Goal: Task Accomplishment & Management: Complete application form

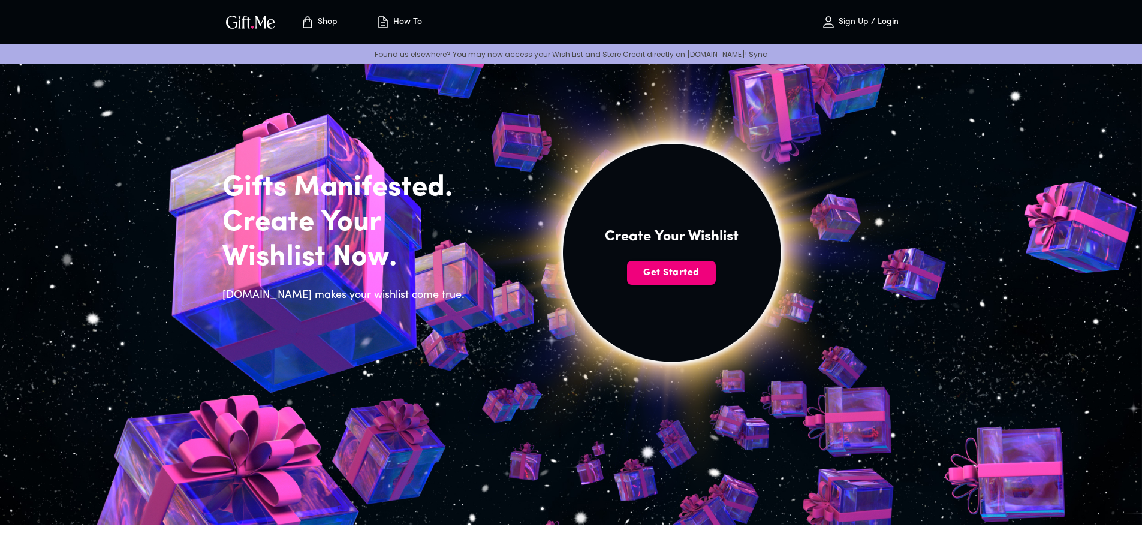
click at [694, 276] on span "Get Started" at bounding box center [671, 272] width 89 height 13
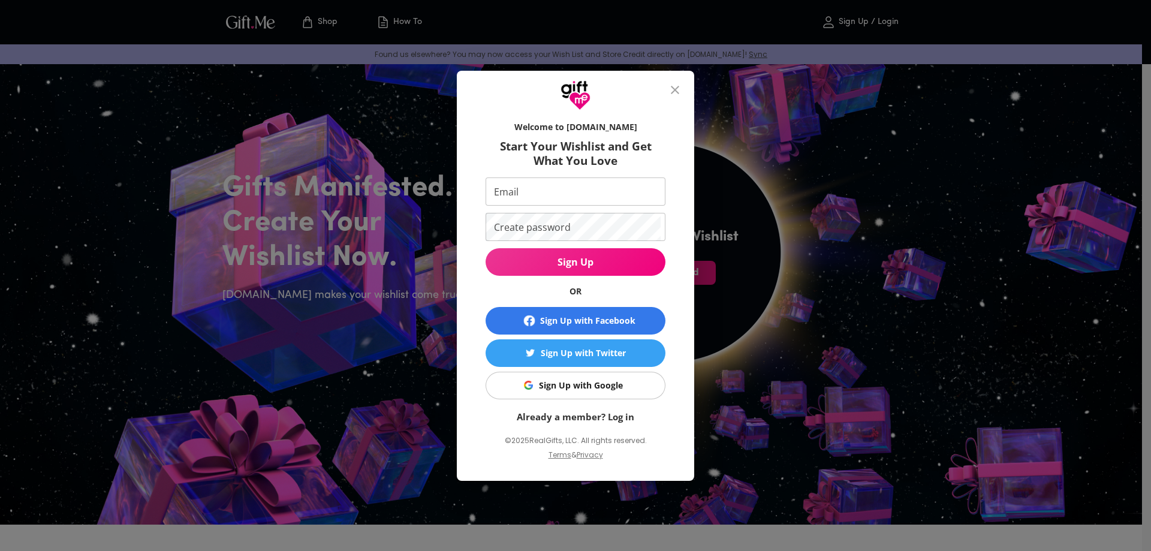
click at [608, 387] on div "Sign Up with Google" at bounding box center [581, 385] width 84 height 13
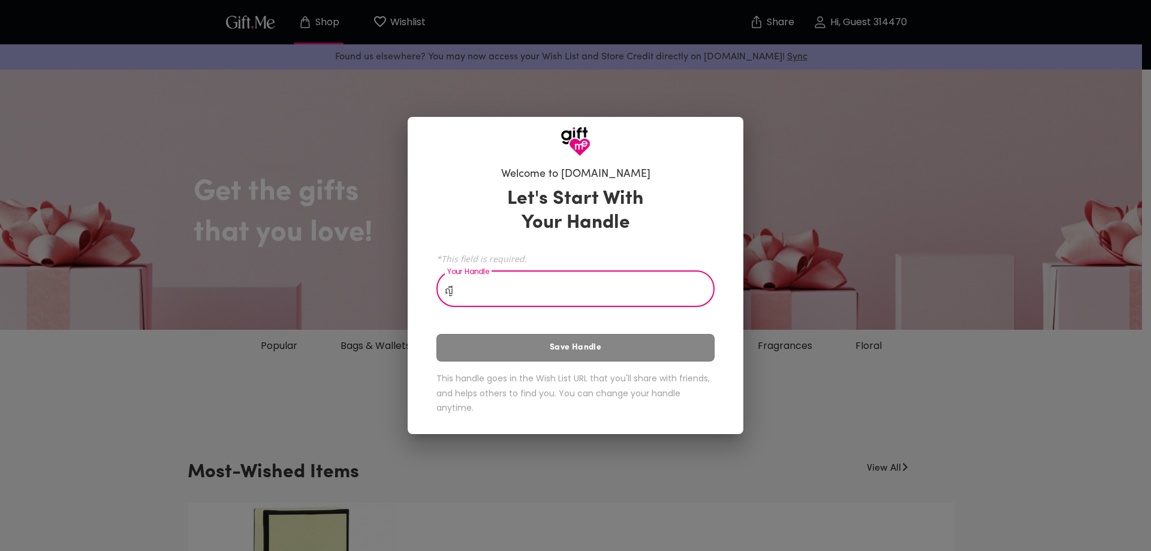
type input "ญ"
type input "p"
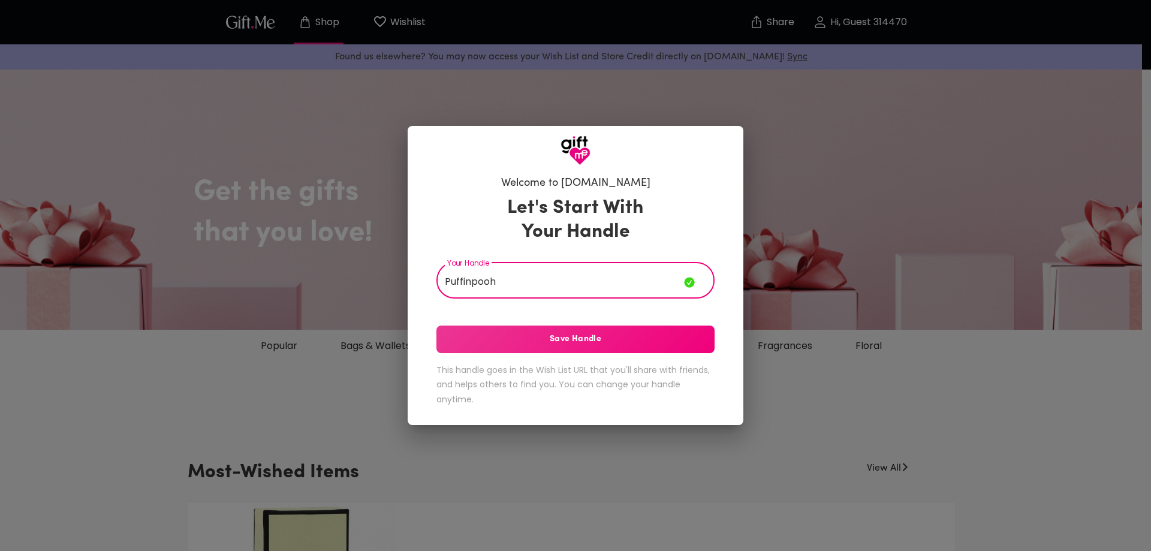
type input "Puffinpooh"
click at [579, 344] on span "Save Handle" at bounding box center [575, 339] width 278 height 13
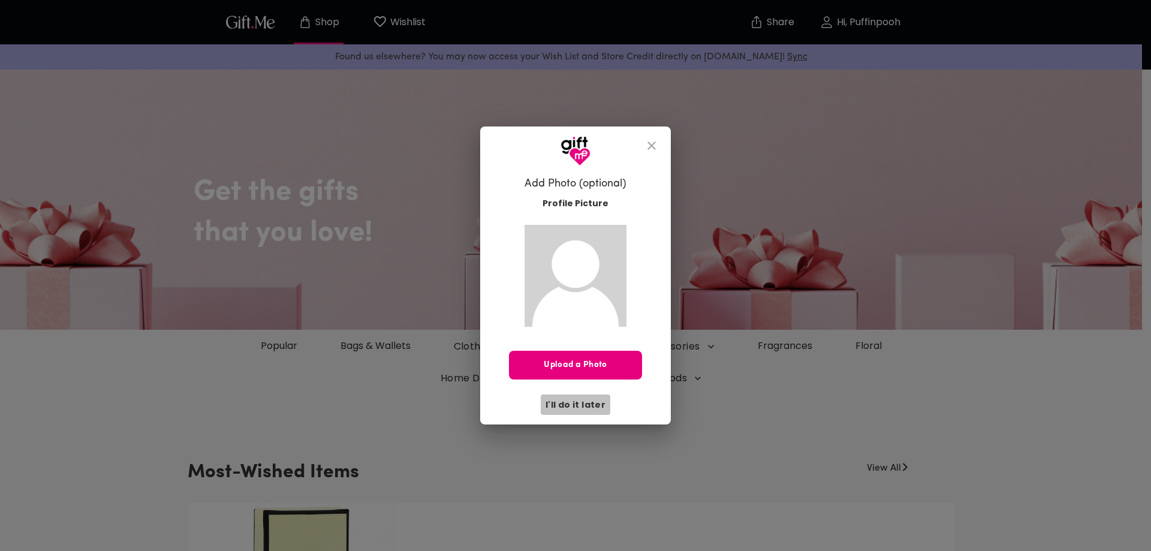
click at [580, 407] on span "I'll do it later" at bounding box center [576, 404] width 60 height 13
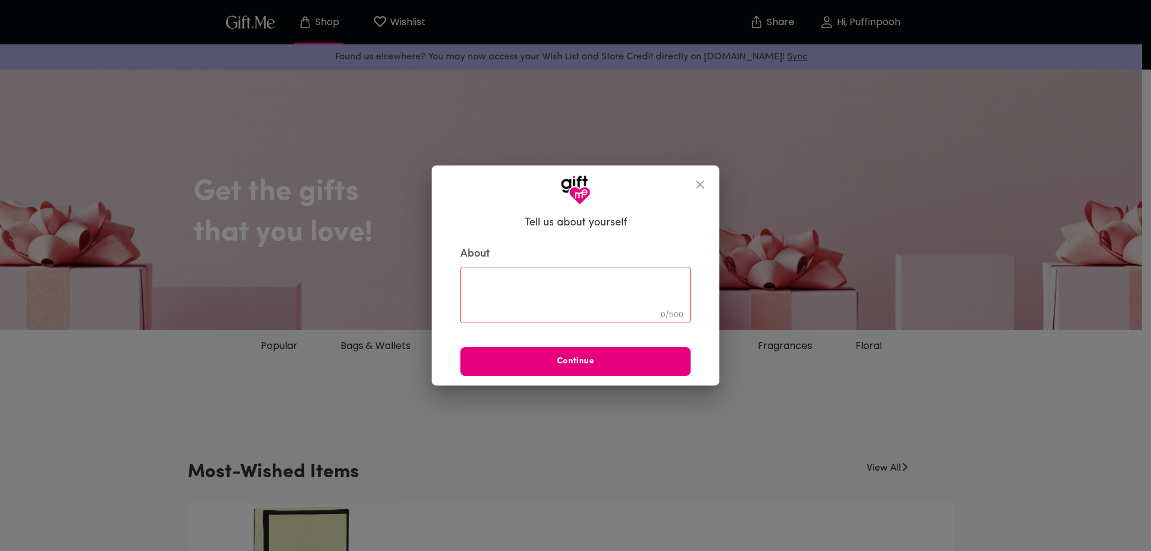
click at [698, 190] on icon "close" at bounding box center [700, 184] width 14 height 14
